Goal: Task Accomplishment & Management: Use online tool/utility

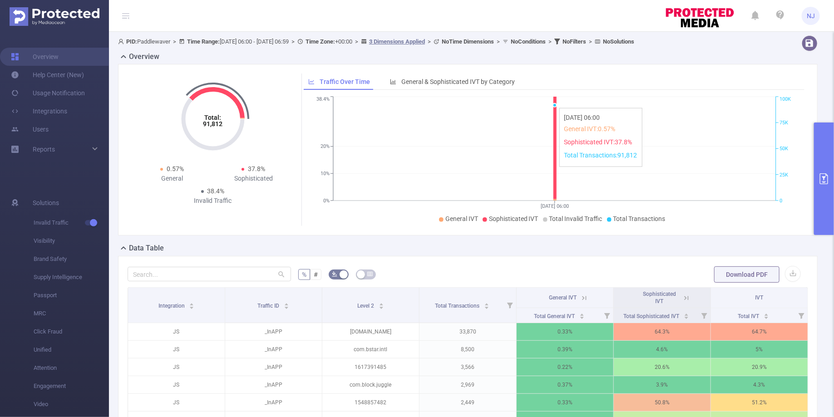
scroll to position [31, 0]
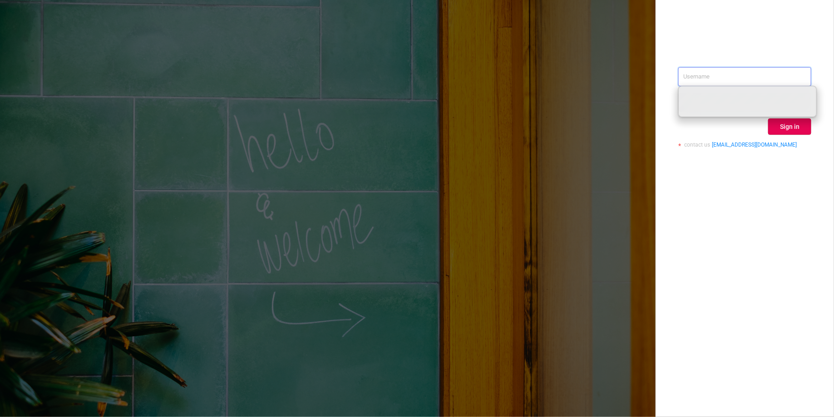
paste input "nancy.jia@paddlewaver.com"
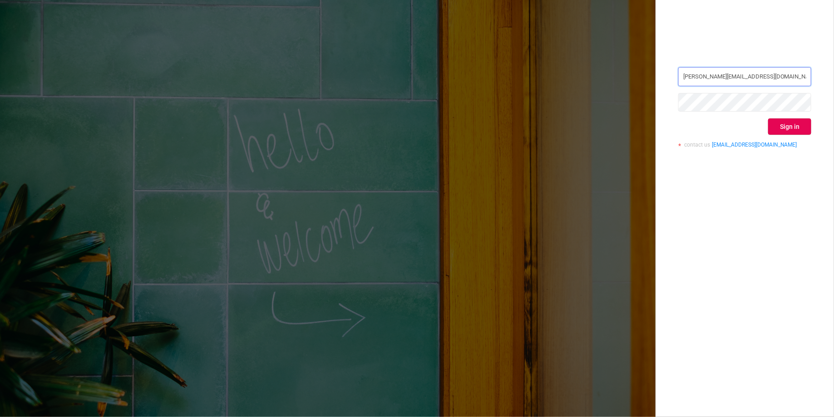
type input "nancy.jia@paddlewaver.com"
click at [789, 124] on button "Sign in" at bounding box center [790, 127] width 43 height 16
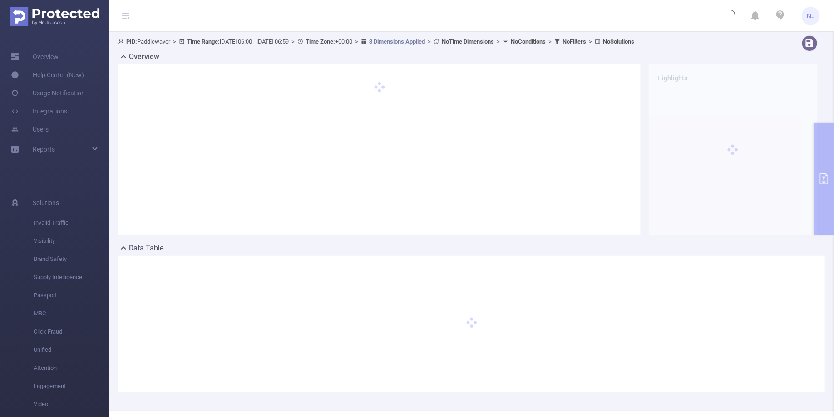
click at [822, 149] on div "Overview Highlights" at bounding box center [471, 147] width 707 height 192
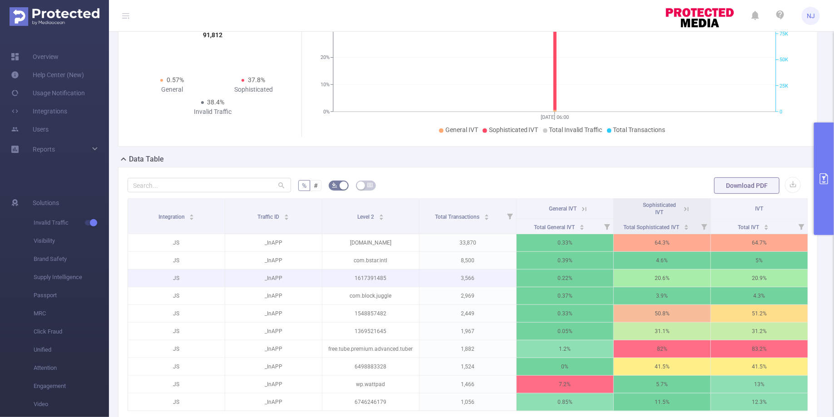
scroll to position [106, 0]
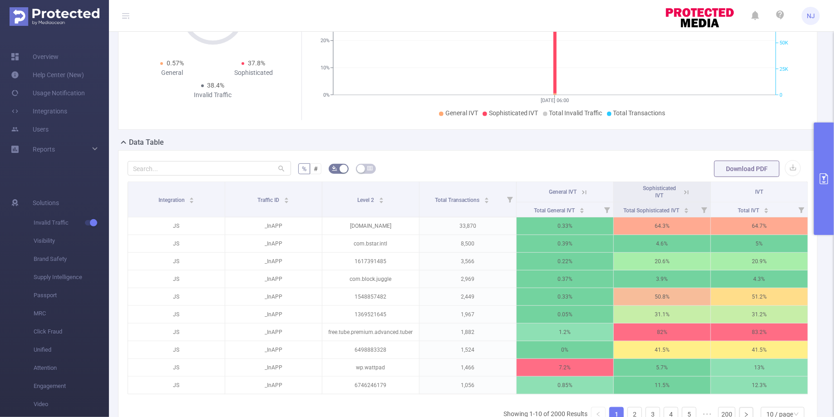
click at [823, 194] on button "primary" at bounding box center [824, 179] width 20 height 113
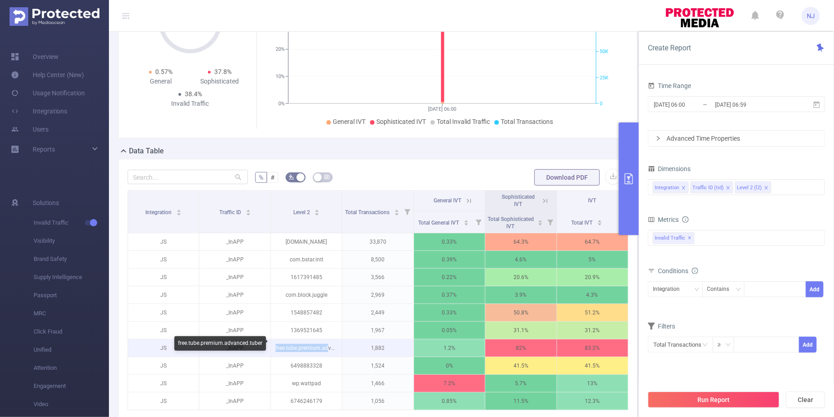
drag, startPoint x: 327, startPoint y: 345, endPoint x: 274, endPoint y: 344, distance: 52.7
click at [274, 344] on p "free.tube.premium.advanced.tuber" at bounding box center [306, 348] width 71 height 17
copy p "free.tube.premium.ad"
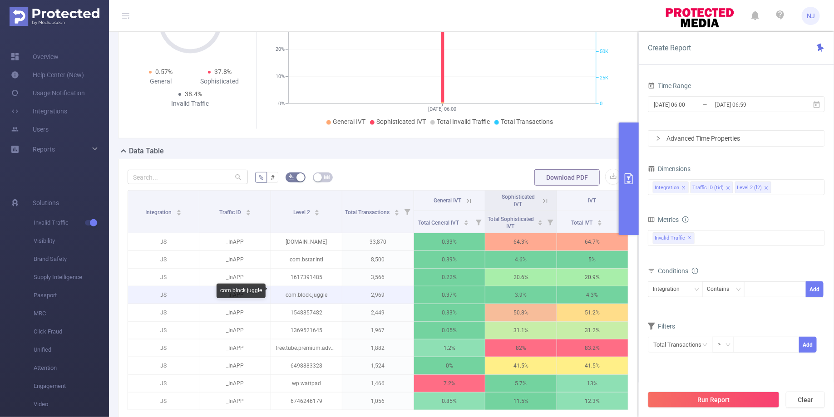
scroll to position [0, 2]
click at [319, 291] on p "com.block.juggle" at bounding box center [304, 295] width 71 height 17
drag, startPoint x: 325, startPoint y: 292, endPoint x: 280, endPoint y: 292, distance: 45.0
click at [280, 292] on p "com.block.juggle" at bounding box center [304, 295] width 71 height 17
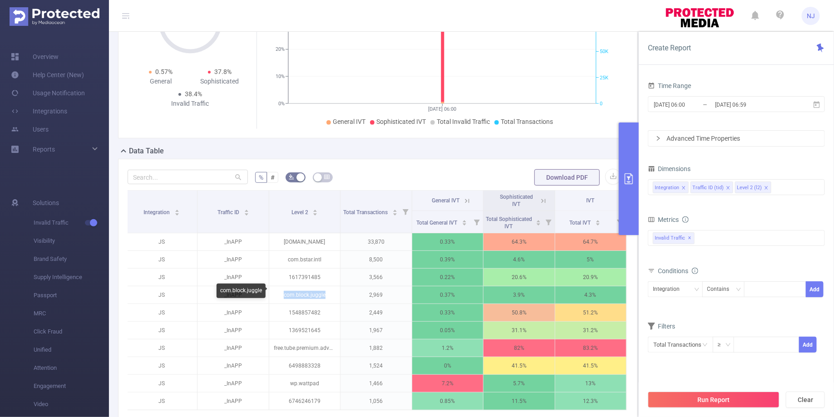
copy p "com.block.juggle"
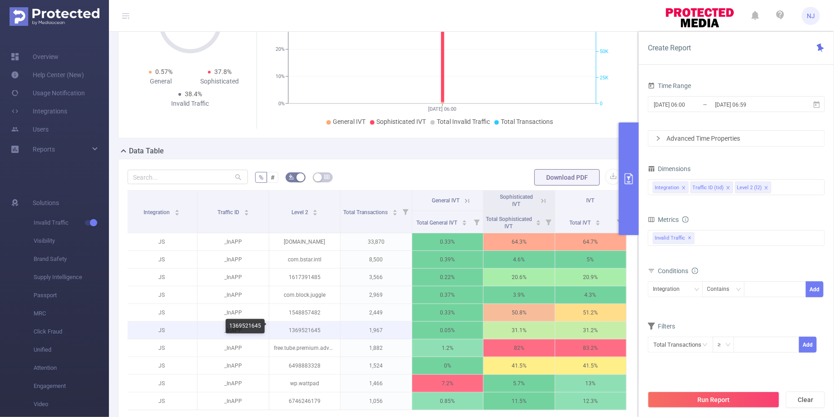
click at [314, 326] on p "1369521645" at bounding box center [304, 330] width 71 height 17
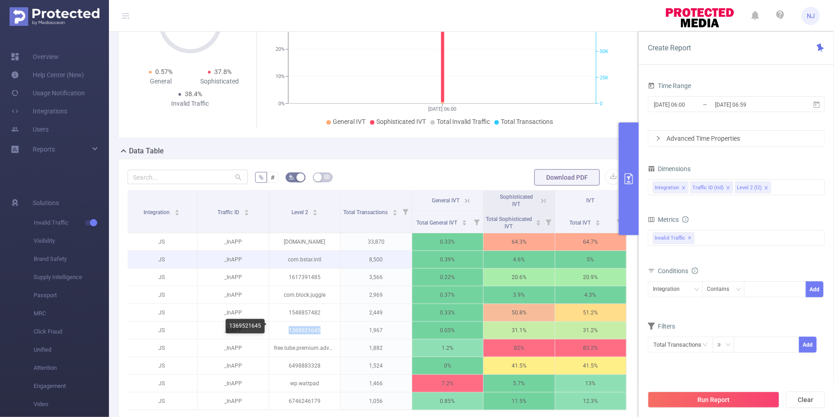
copy p "1369521645"
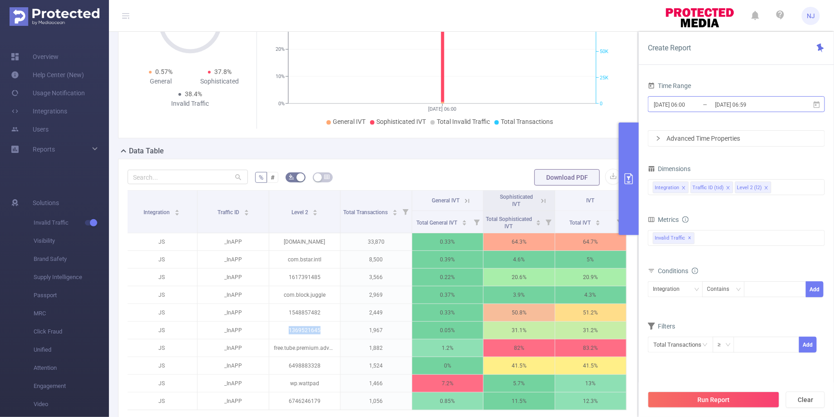
click at [672, 104] on input "[DATE] 06:00" at bounding box center [690, 105] width 74 height 12
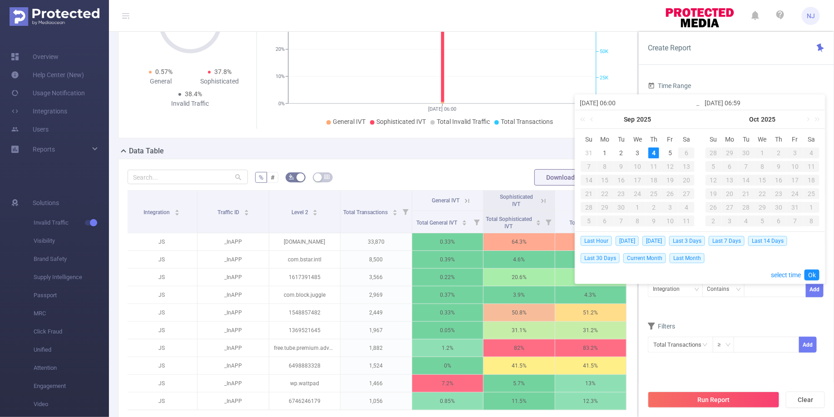
click at [620, 102] on input "[DATE] 06:00" at bounding box center [638, 103] width 116 height 11
type input "[DATE] 06:00"
click at [745, 102] on input "[DATE] 06:59" at bounding box center [763, 103] width 116 height 11
type input "2025-09-04 1:59"
type input "2025-09-04 13:59"
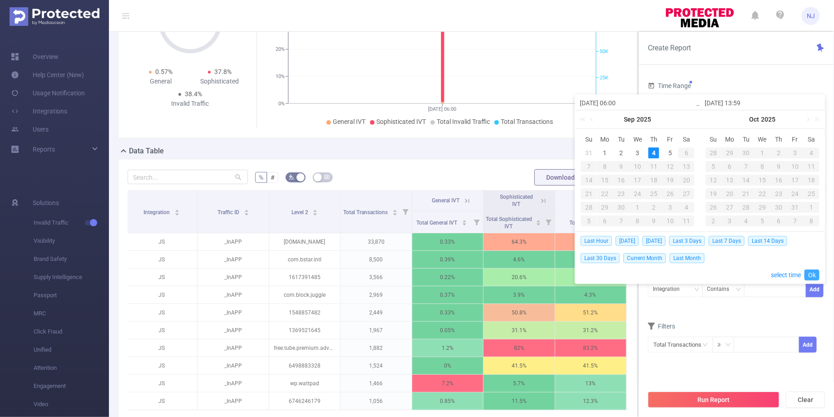
type input "2025-09-04 13:59"
click at [812, 276] on link "Ok" at bounding box center [812, 275] width 15 height 11
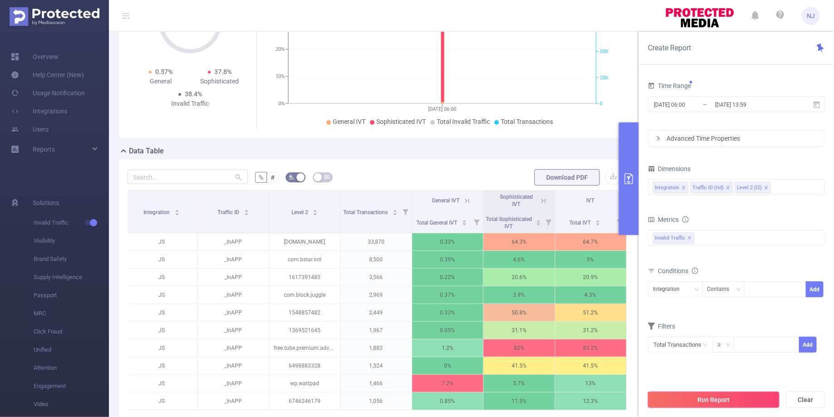
click at [707, 405] on button "Run Report" at bounding box center [714, 400] width 132 height 16
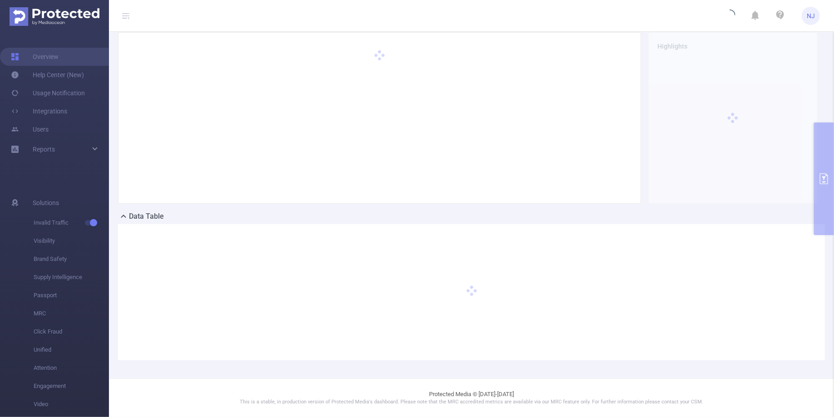
scroll to position [31, 0]
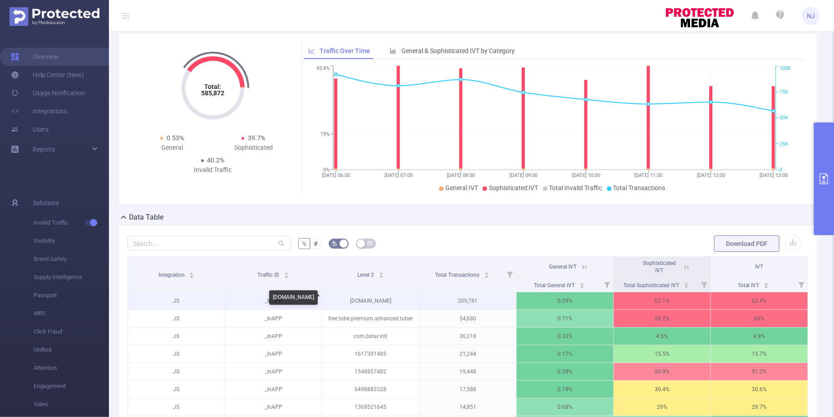
drag, startPoint x: 398, startPoint y: 300, endPoint x: 349, endPoint y: 299, distance: 49.5
click at [349, 299] on p "[DOMAIN_NAME]" at bounding box center [371, 301] width 97 height 17
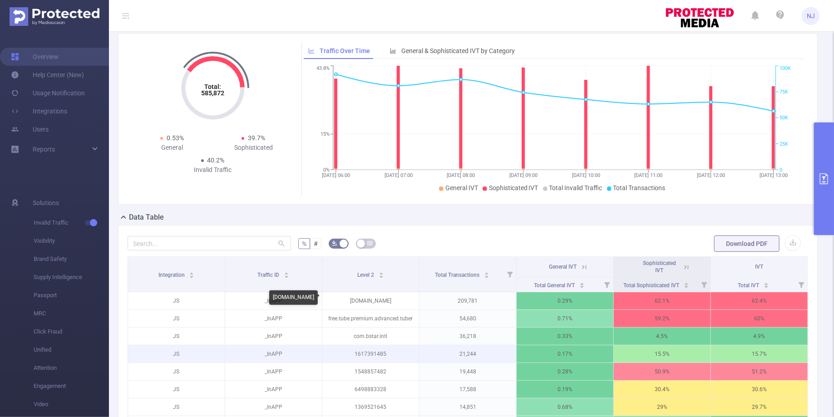
copy p "[DOMAIN_NAME]"
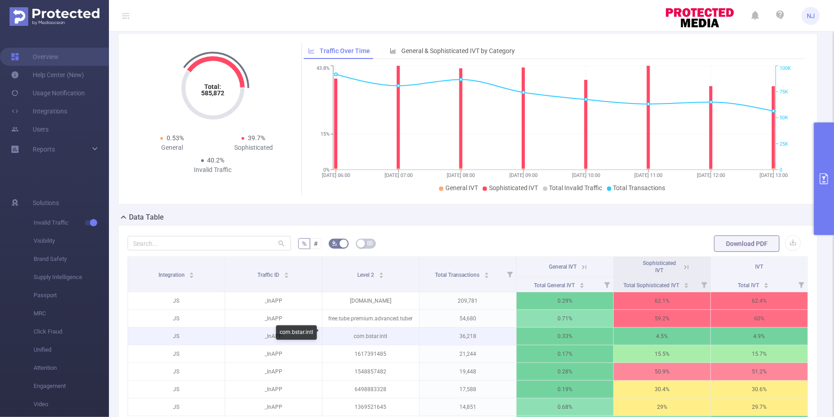
drag, startPoint x: 394, startPoint y: 337, endPoint x: 386, endPoint y: 337, distance: 8.2
click at [387, 337] on p "com.bstar.intl" at bounding box center [371, 336] width 97 height 17
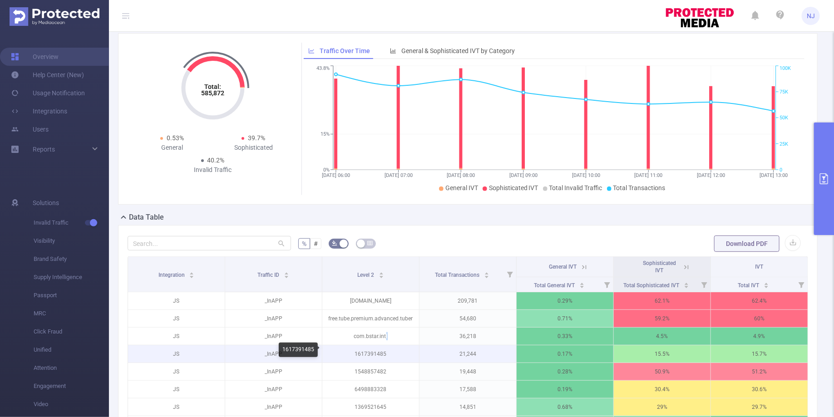
click at [368, 354] on p "1617391485" at bounding box center [371, 354] width 97 height 17
copy p "1617391485"
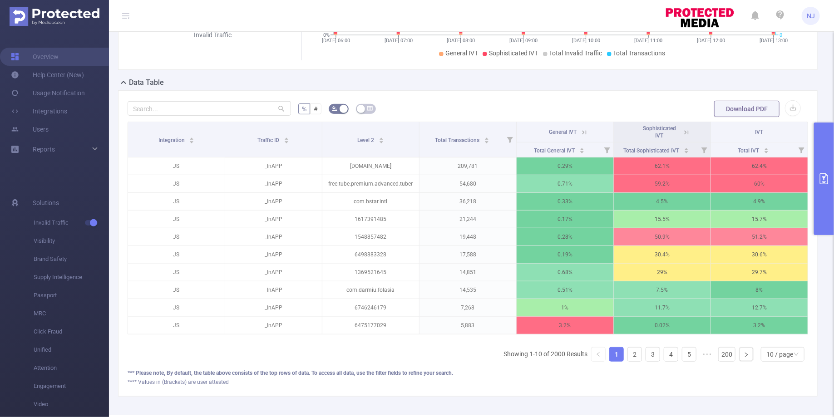
scroll to position [199, 0]
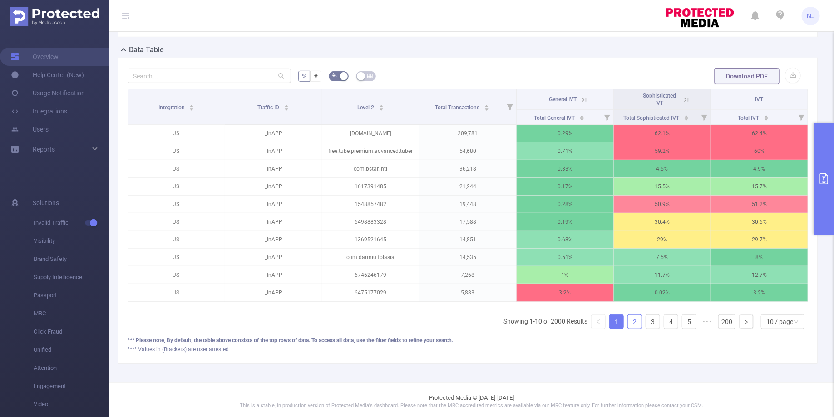
click at [633, 319] on link "2" at bounding box center [635, 322] width 14 height 14
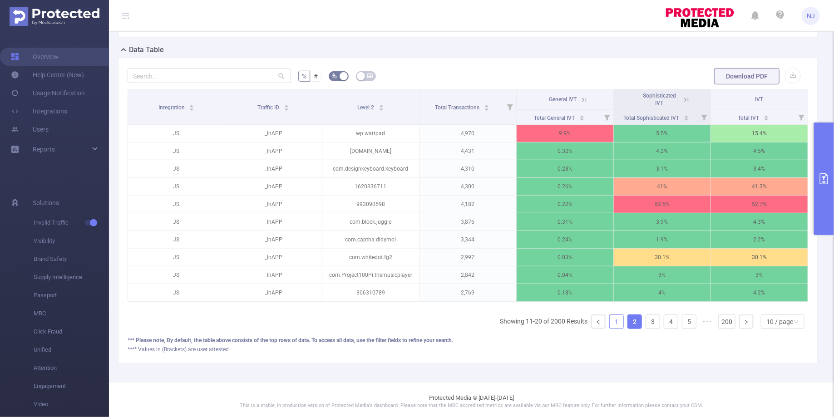
click at [621, 320] on link "1" at bounding box center [617, 322] width 14 height 14
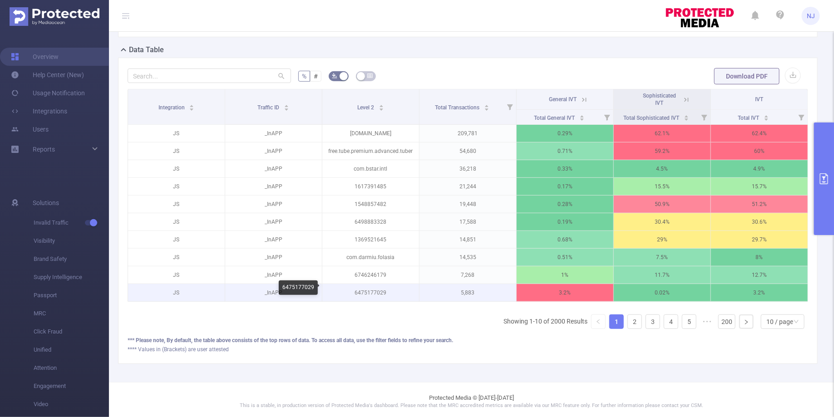
click at [381, 289] on p "6475177029" at bounding box center [371, 292] width 97 height 17
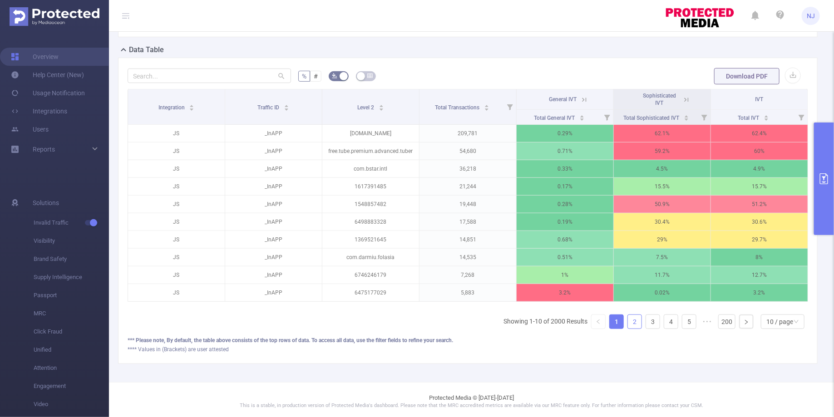
click at [638, 319] on link "2" at bounding box center [635, 322] width 14 height 14
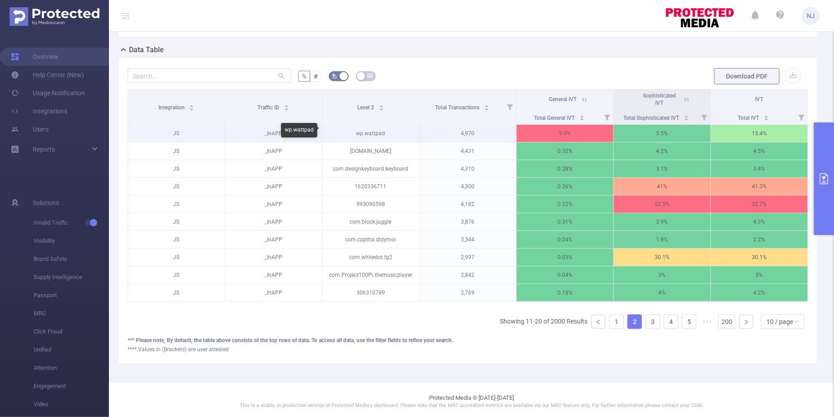
click at [382, 131] on p "wp.wattpad" at bounding box center [371, 133] width 97 height 17
drag, startPoint x: 386, startPoint y: 131, endPoint x: 345, endPoint y: 131, distance: 40.9
click at [345, 131] on p "wp.wattpad" at bounding box center [371, 133] width 97 height 17
copy p "wp.wattpad"
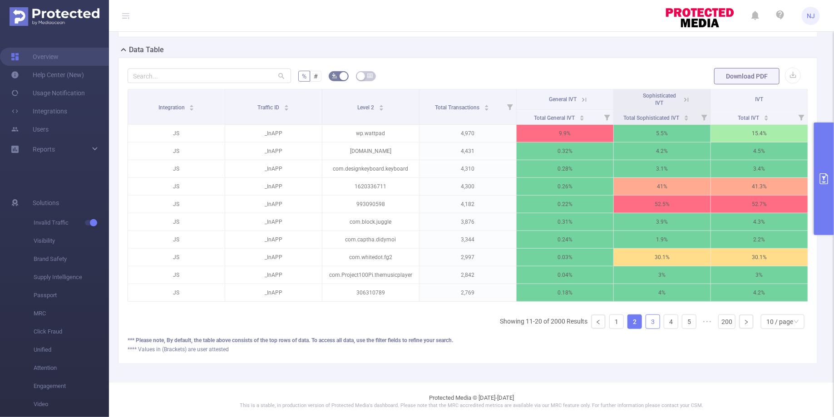
click at [653, 320] on link "3" at bounding box center [653, 322] width 14 height 14
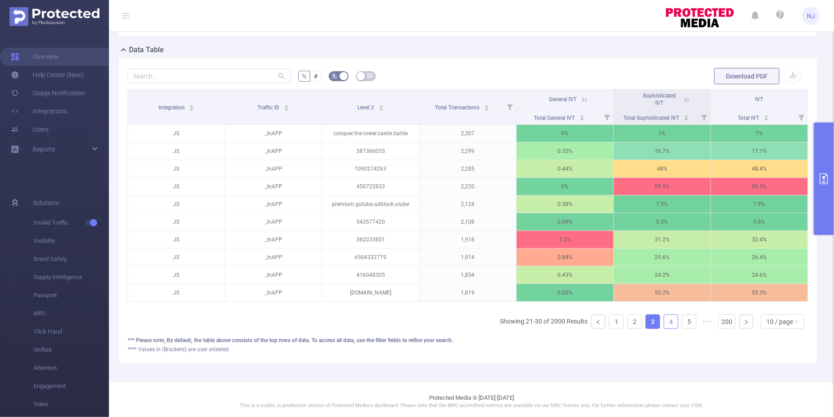
click at [669, 322] on link "4" at bounding box center [672, 322] width 14 height 14
click at [683, 322] on link "5" at bounding box center [690, 322] width 14 height 14
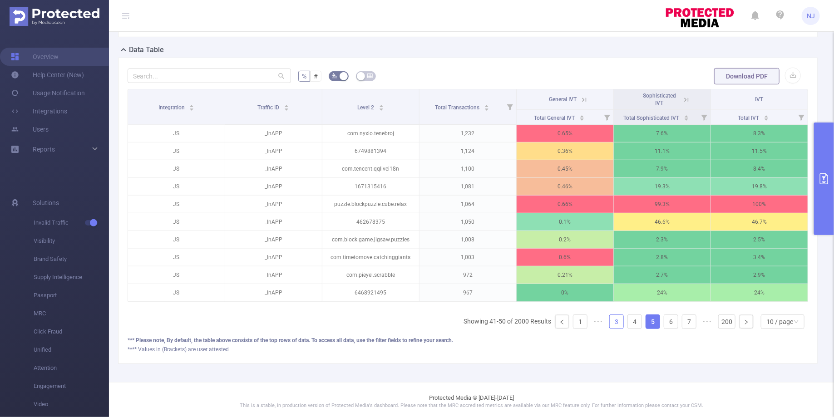
click at [619, 316] on link "3" at bounding box center [617, 322] width 14 height 14
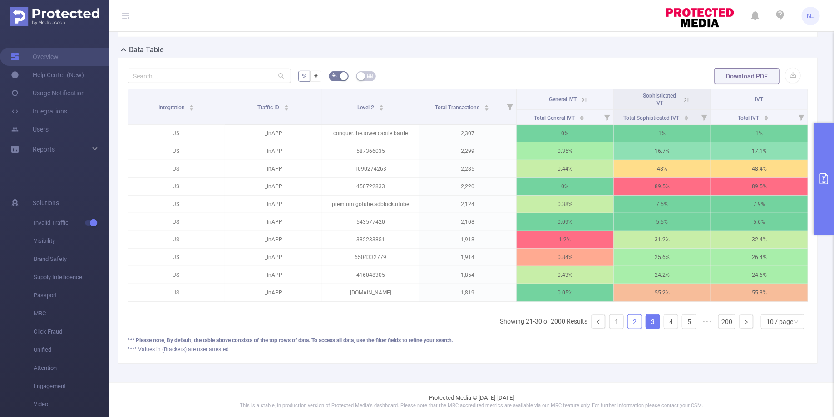
click at [635, 319] on link "2" at bounding box center [635, 322] width 14 height 14
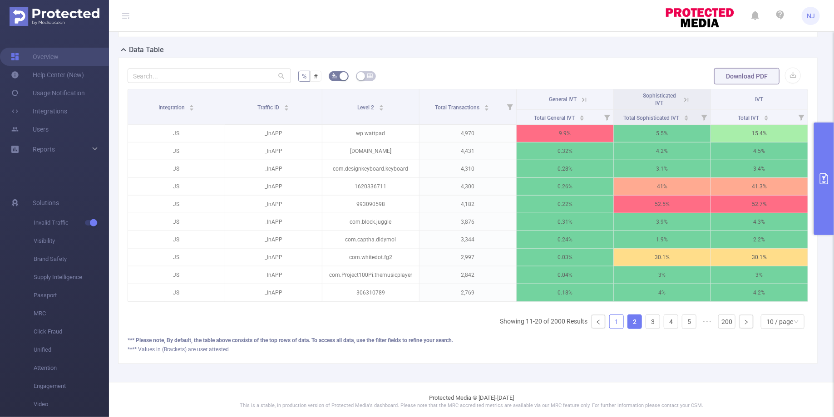
click at [618, 318] on link "1" at bounding box center [617, 322] width 14 height 14
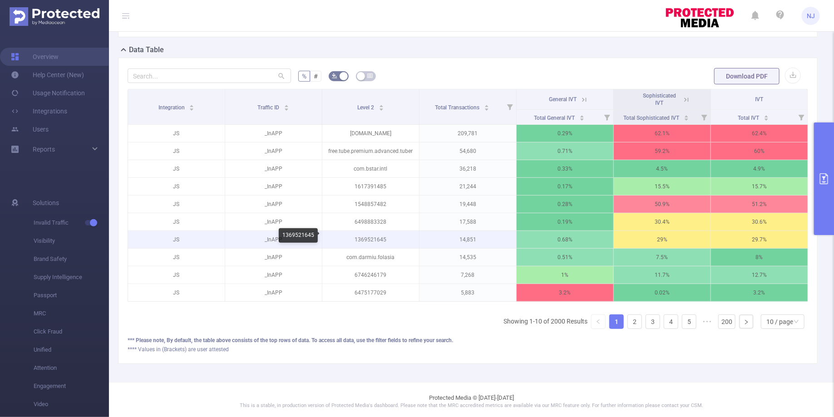
click at [377, 238] on p "1369521645" at bounding box center [371, 239] width 97 height 17
copy p "1369521645"
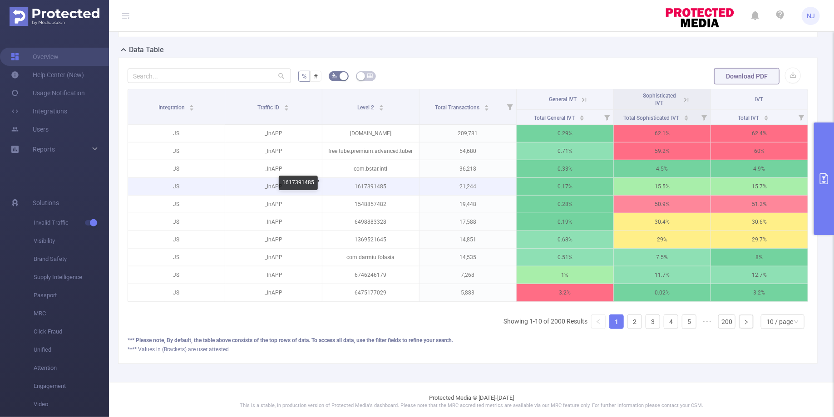
click at [368, 183] on p "1617391485" at bounding box center [371, 186] width 97 height 17
copy p "1617391485"
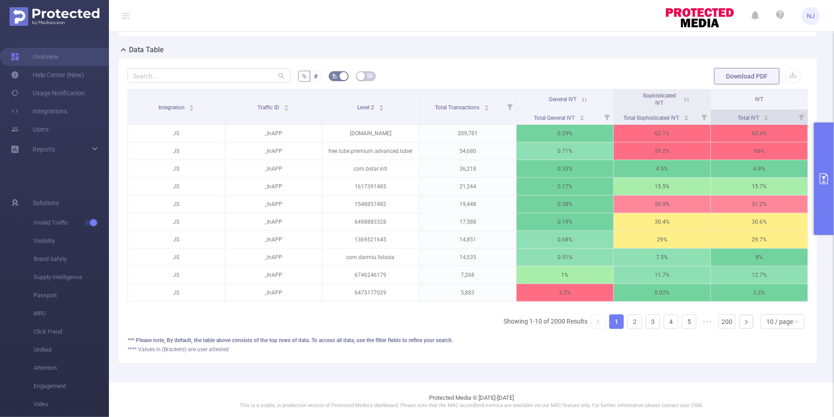
click at [800, 116] on icon at bounding box center [802, 118] width 6 height 6
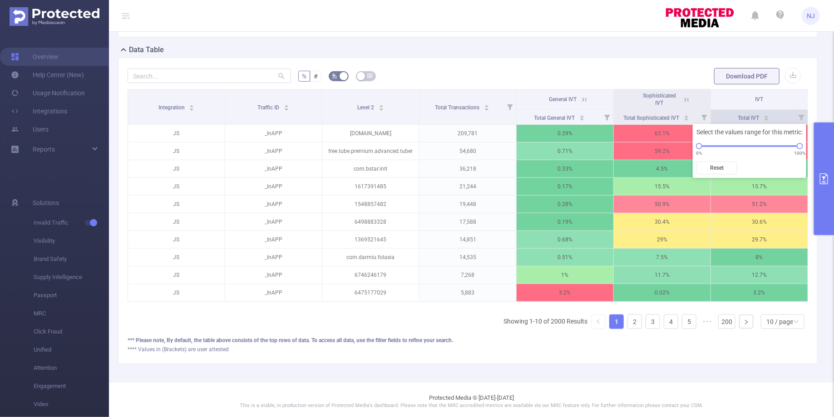
click at [800, 116] on icon at bounding box center [802, 118] width 6 height 6
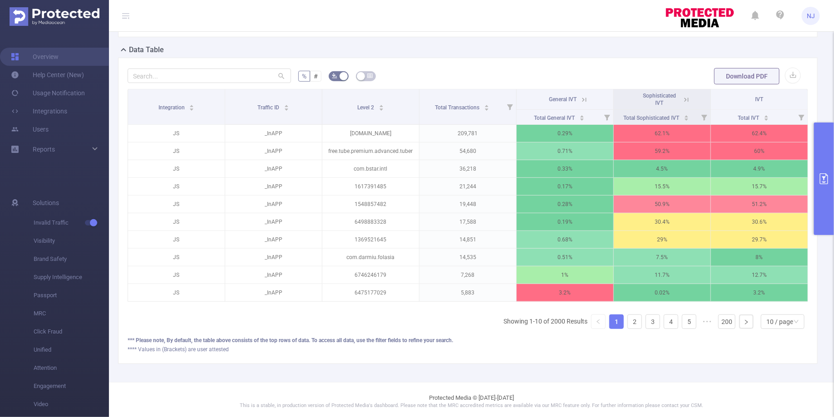
click at [687, 96] on icon at bounding box center [687, 100] width 8 height 8
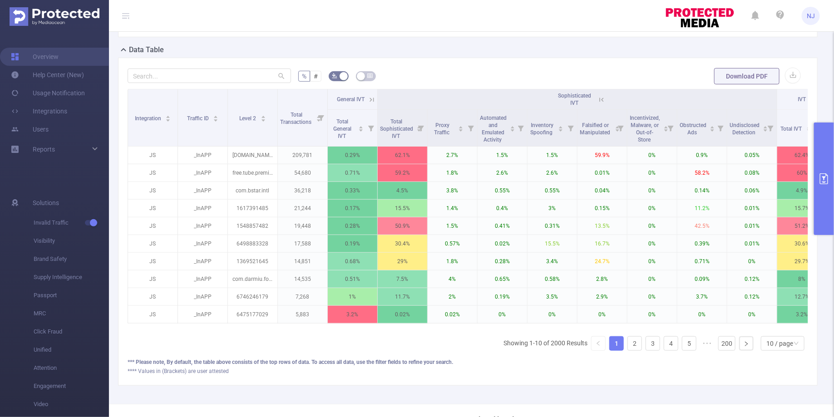
scroll to position [220, 0]
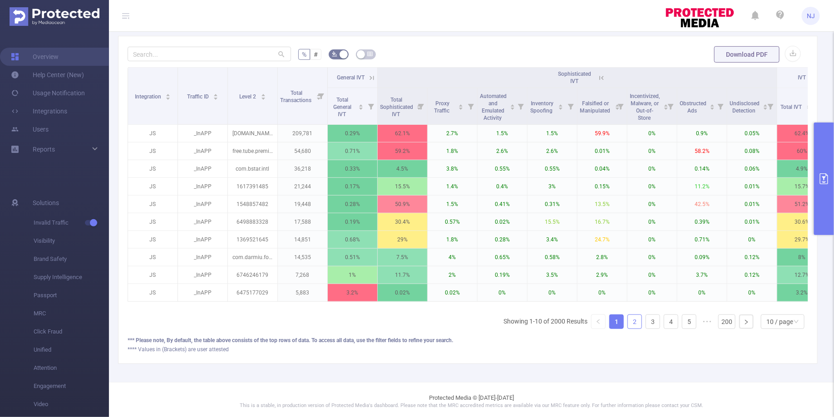
click at [639, 325] on link "2" at bounding box center [635, 322] width 14 height 14
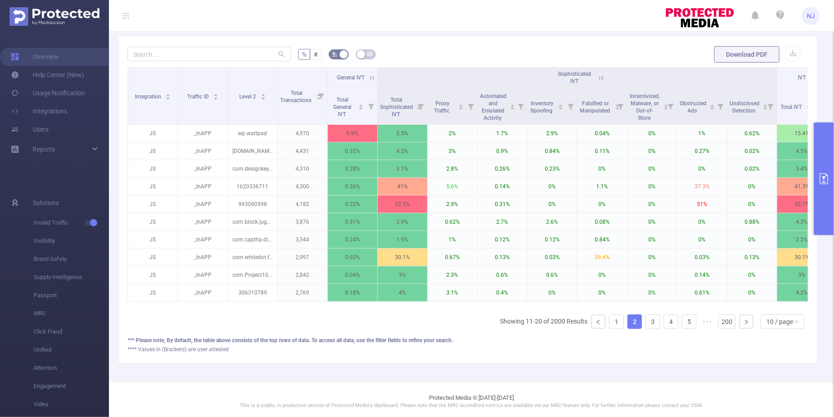
click at [599, 76] on icon at bounding box center [602, 78] width 8 height 8
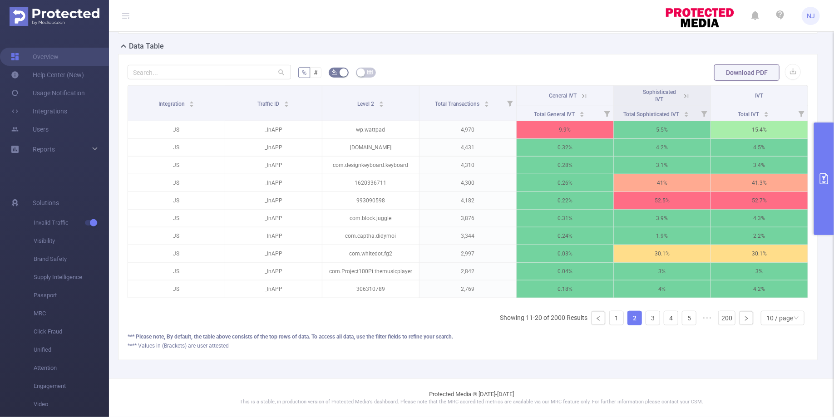
scroll to position [199, 0]
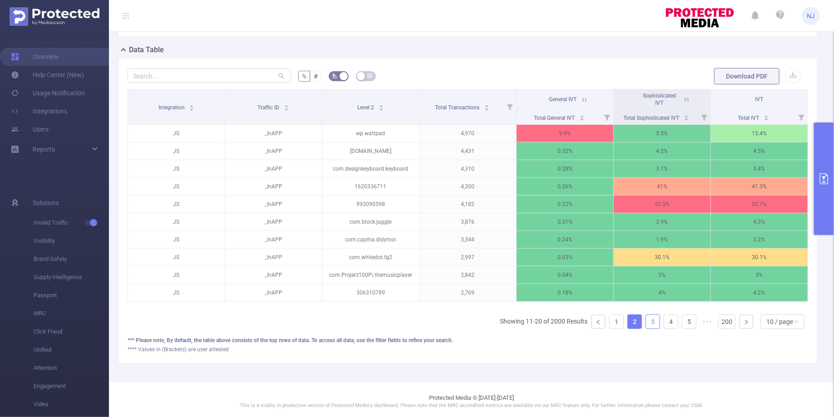
click at [651, 319] on link "3" at bounding box center [653, 322] width 14 height 14
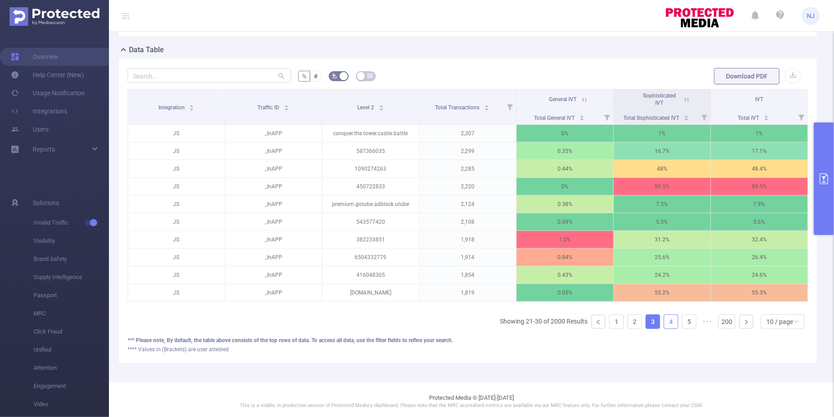
click at [666, 317] on link "4" at bounding box center [672, 322] width 14 height 14
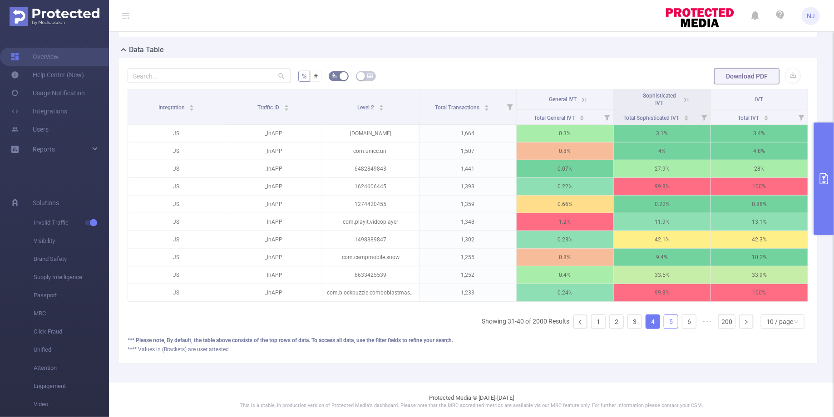
click at [676, 319] on link "5" at bounding box center [672, 322] width 14 height 14
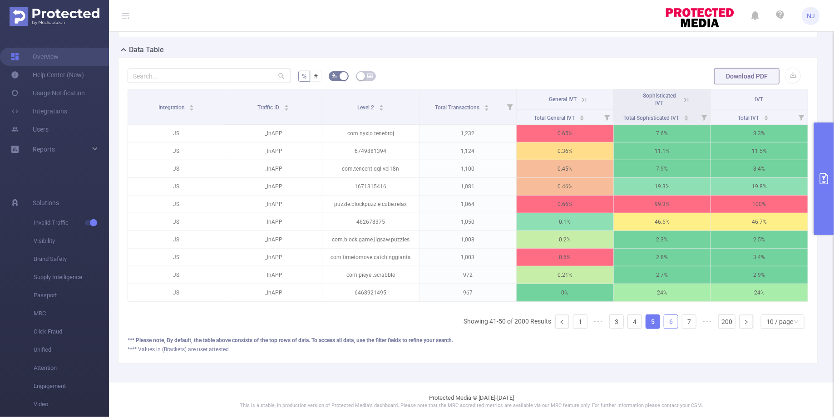
click at [670, 321] on link "6" at bounding box center [672, 322] width 14 height 14
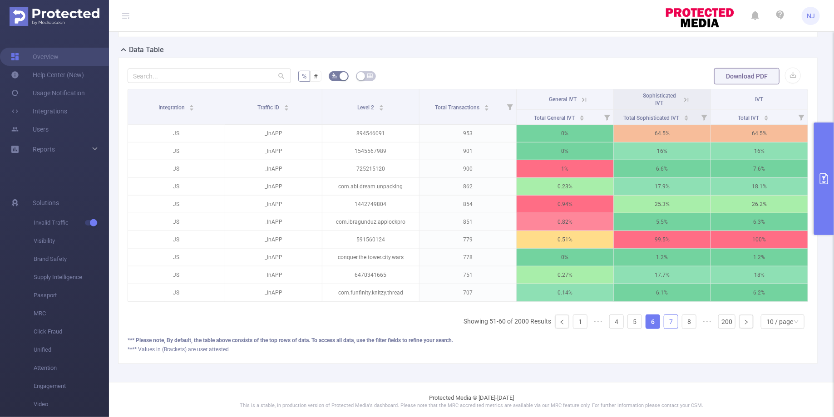
click at [674, 320] on link "7" at bounding box center [672, 322] width 14 height 14
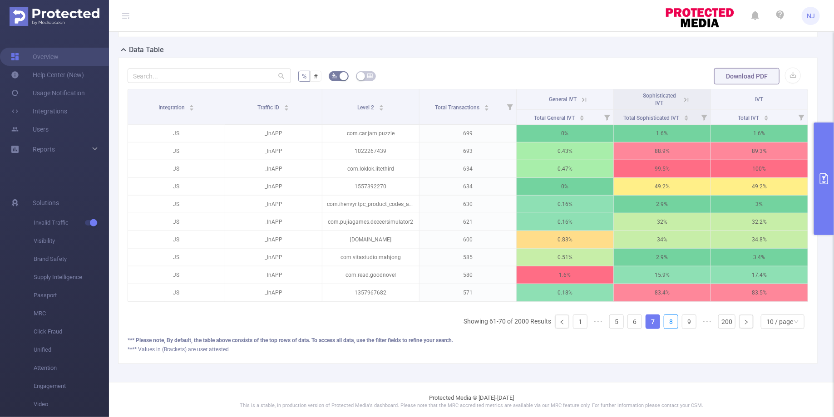
click at [674, 320] on link "8" at bounding box center [672, 322] width 14 height 14
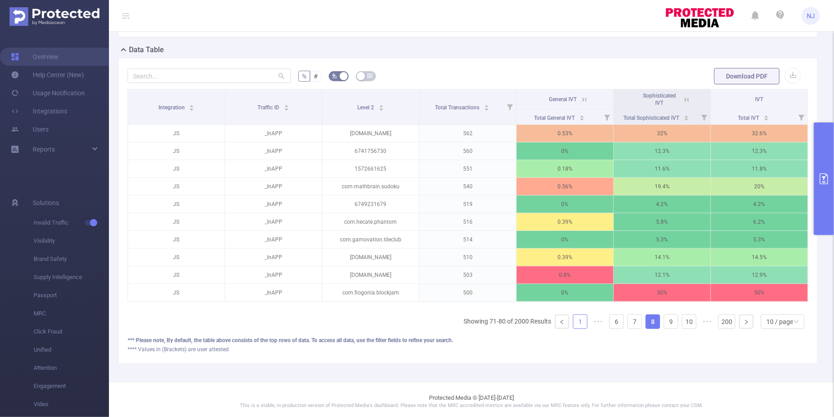
click at [581, 315] on link "1" at bounding box center [581, 322] width 14 height 14
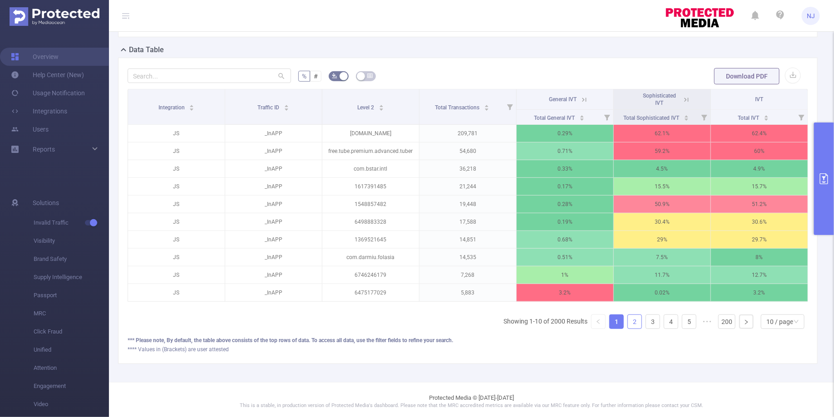
click at [638, 318] on link "2" at bounding box center [635, 322] width 14 height 14
